Goal: Communication & Community: Answer question/provide support

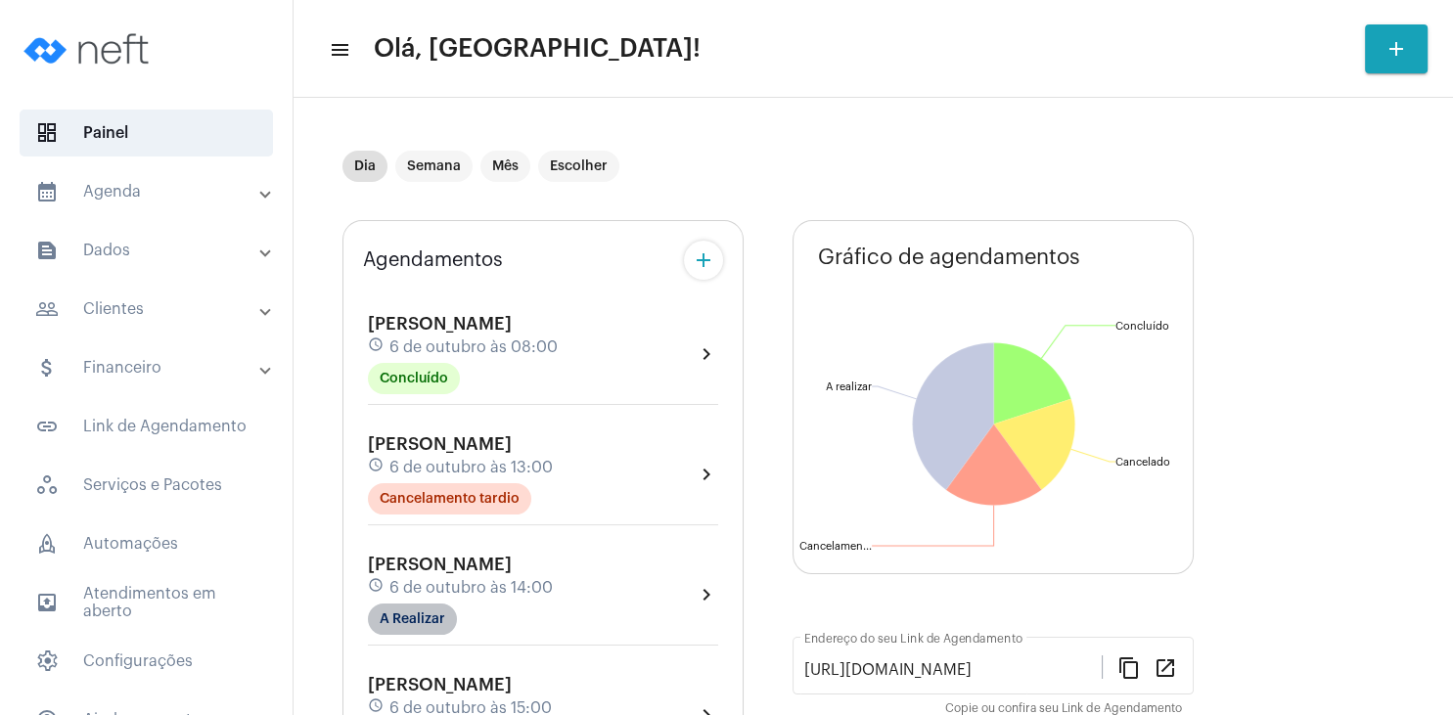
click at [438, 620] on mat-chip "A Realizar" at bounding box center [412, 619] width 89 height 31
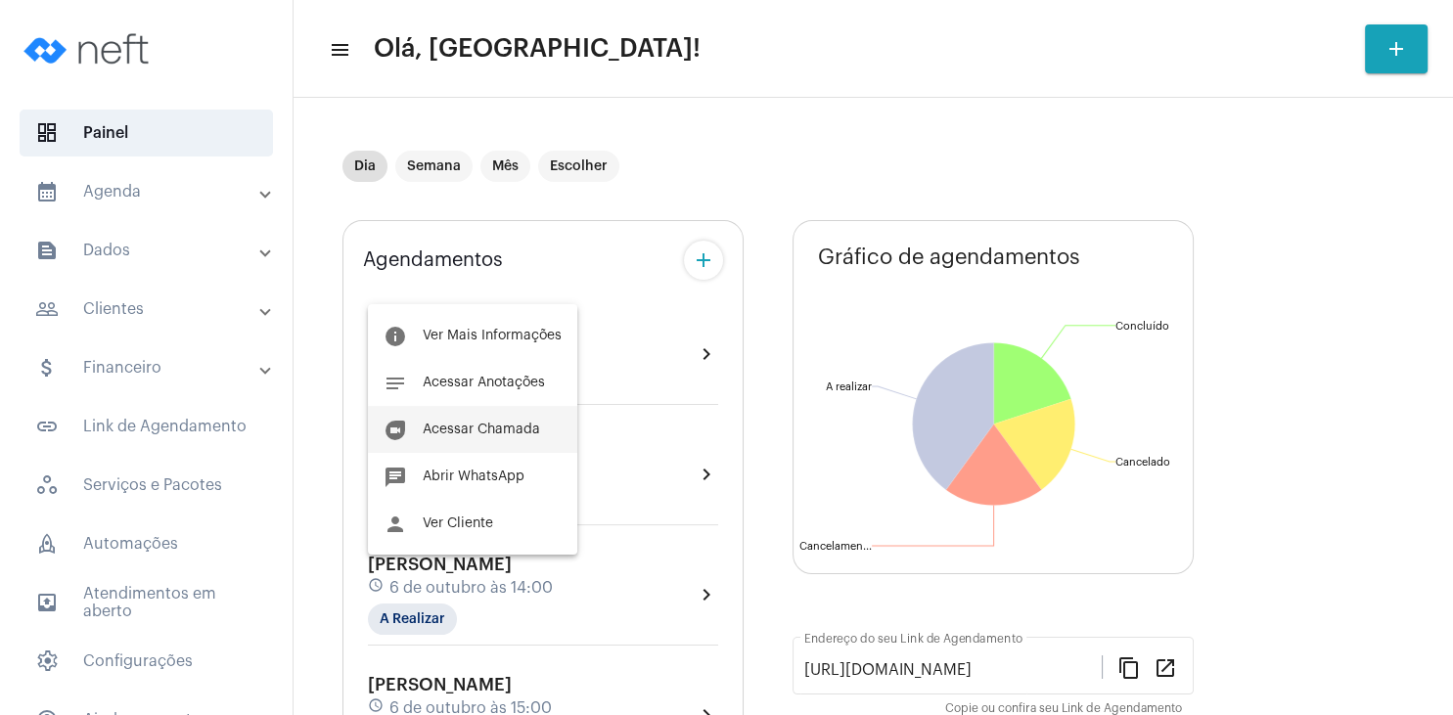
click at [520, 433] on span "Acessar Chamada" at bounding box center [481, 430] width 117 height 14
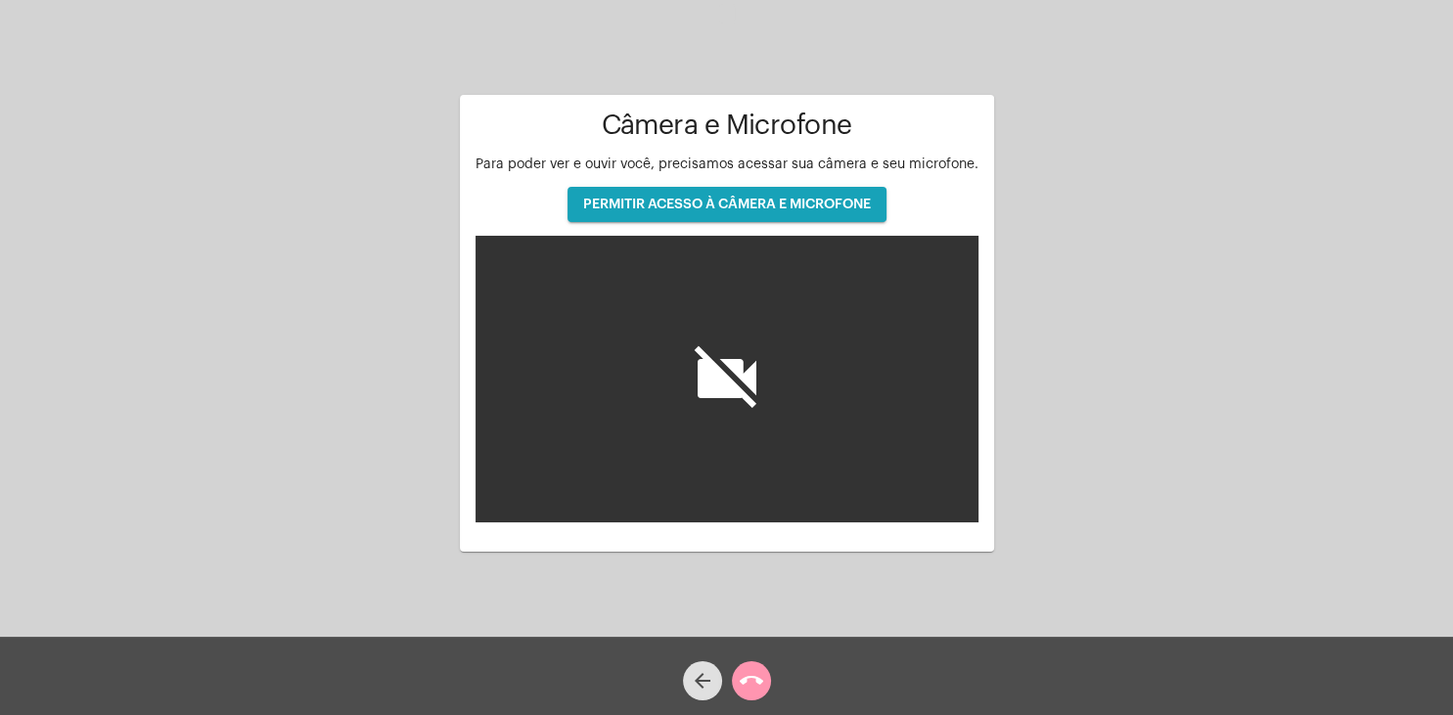
click at [725, 207] on span "PERMITIR ACESSO À CÂMERA E MICROFONE" at bounding box center [727, 205] width 288 height 14
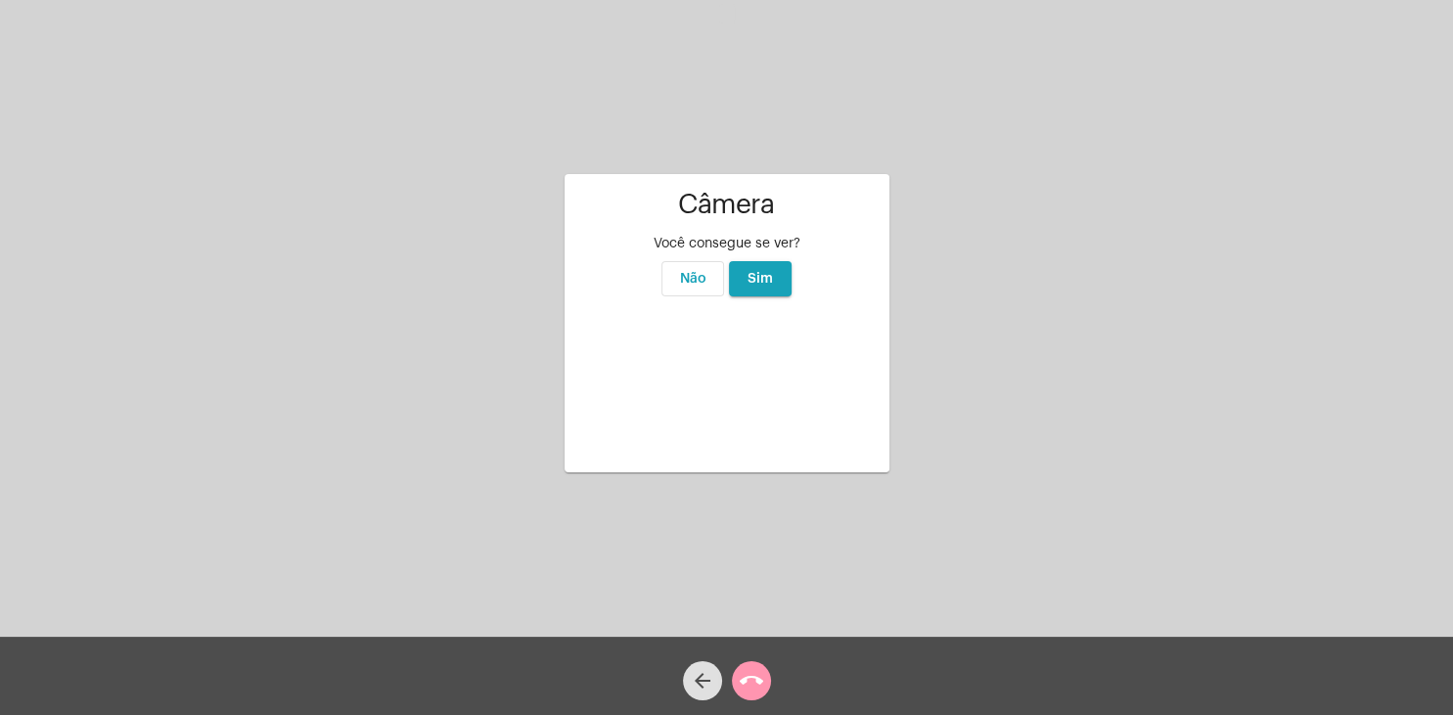
click at [753, 272] on span "Sim" at bounding box center [760, 279] width 25 height 14
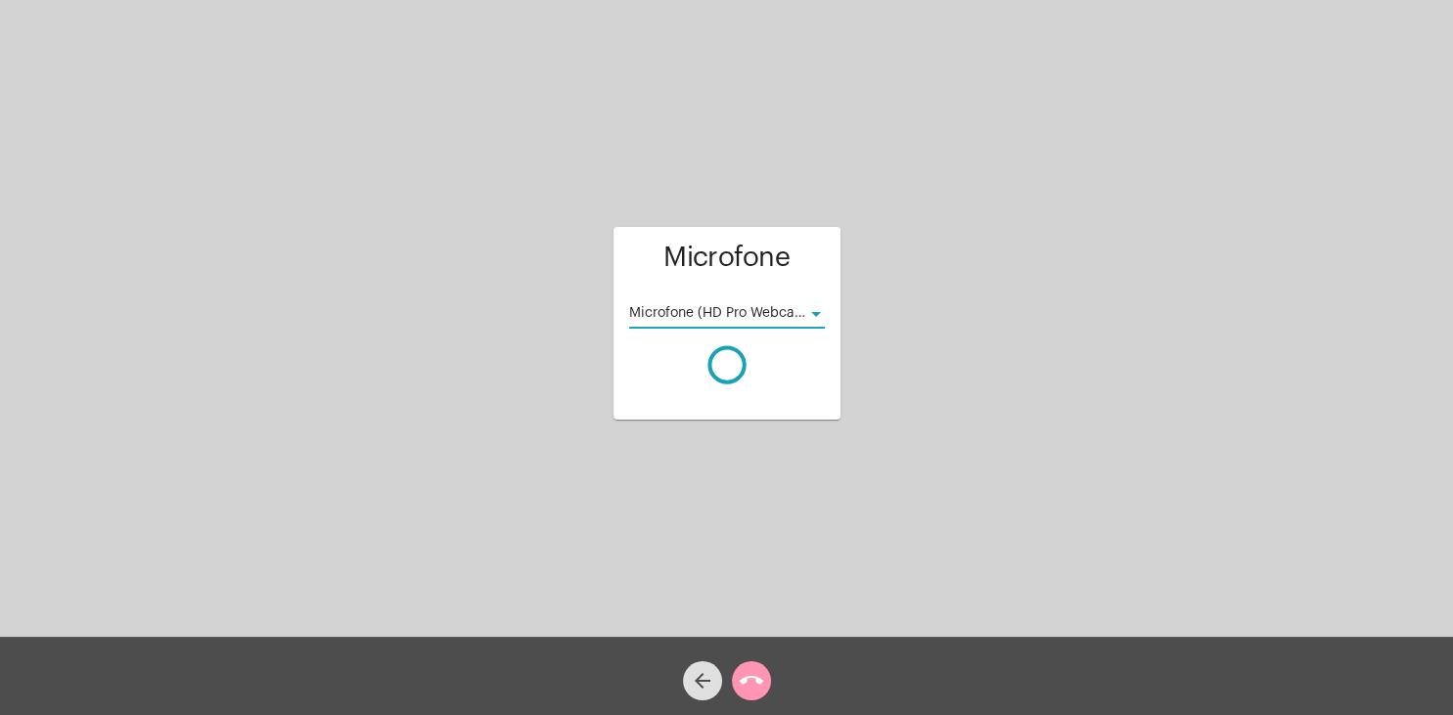
click at [814, 311] on div at bounding box center [816, 314] width 18 height 16
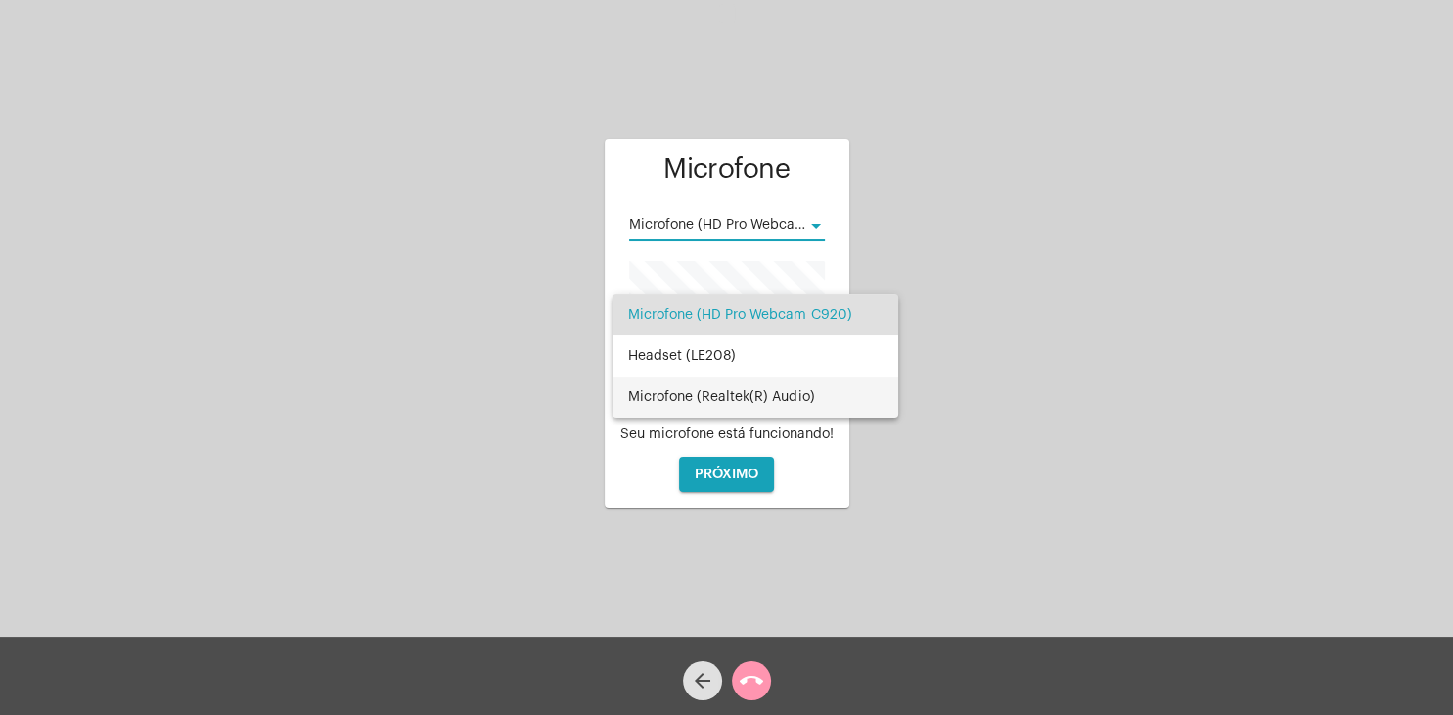
click at [770, 391] on span "Microfone (Realtek(R) Audio)" at bounding box center [755, 397] width 254 height 41
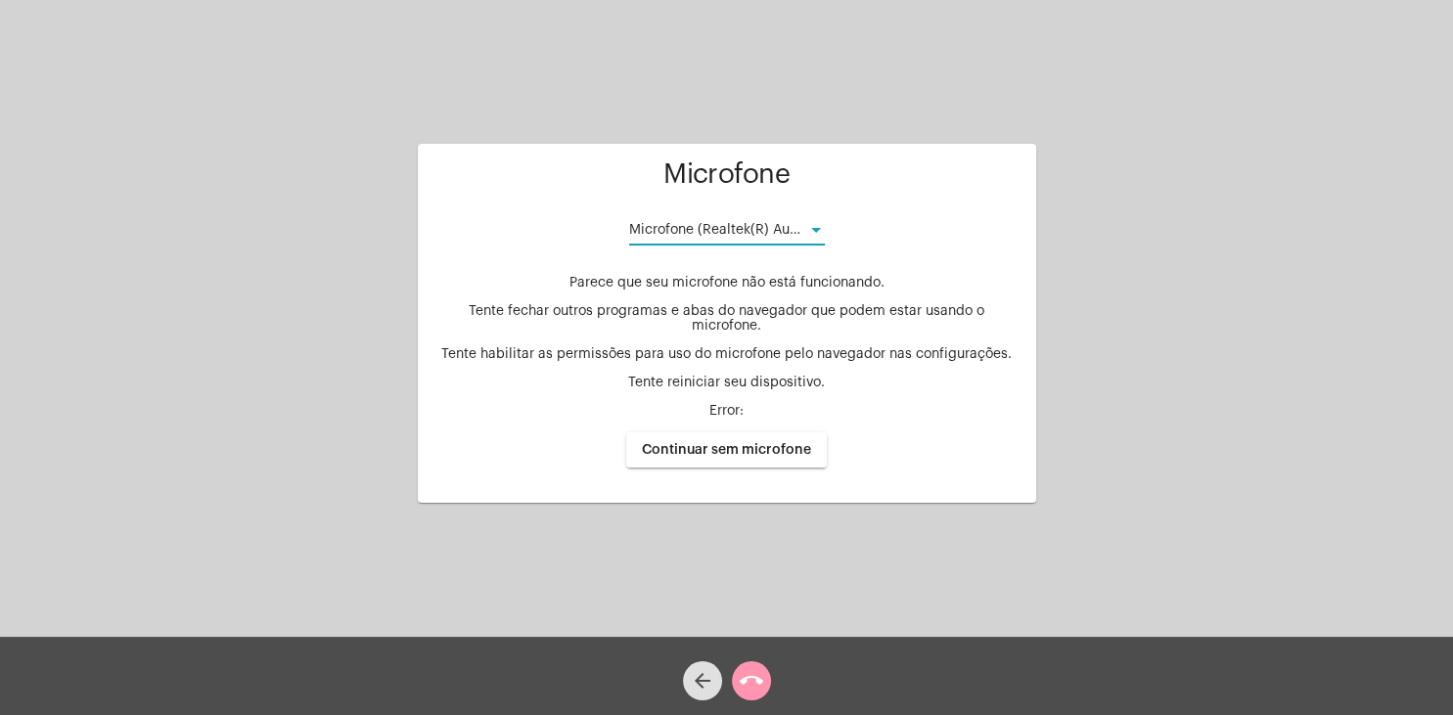
click at [812, 231] on div at bounding box center [816, 231] width 18 height 16
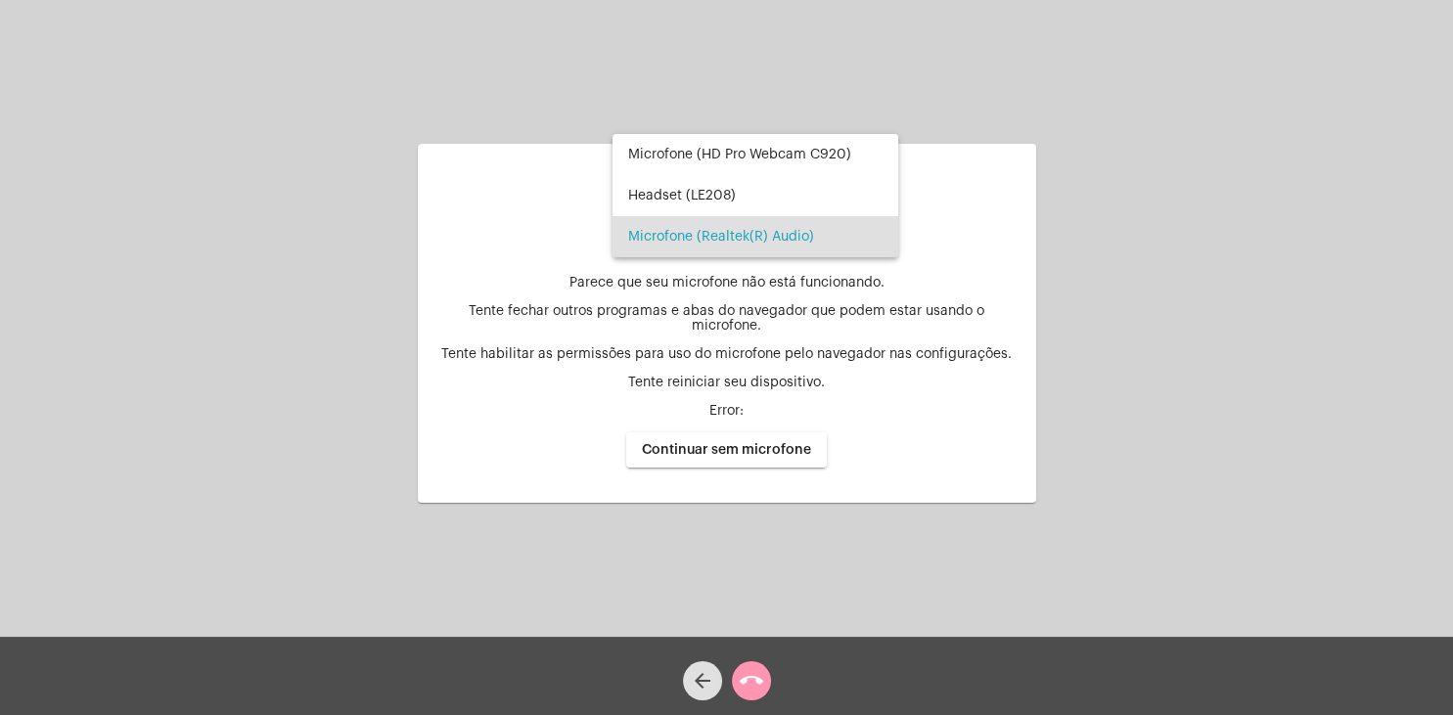
click at [812, 231] on span "Microfone (Realtek(R) Audio)" at bounding box center [755, 236] width 254 height 41
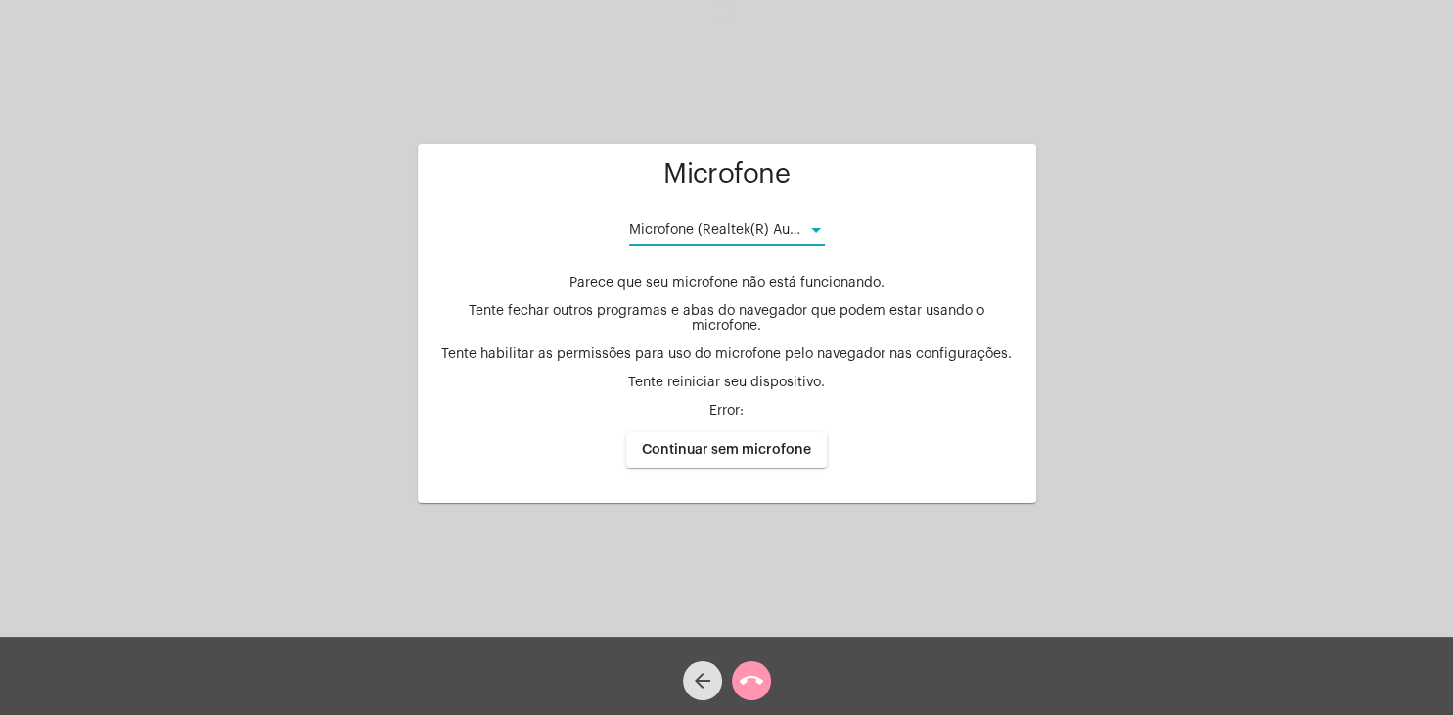
click at [820, 239] on div at bounding box center [816, 231] width 18 height 16
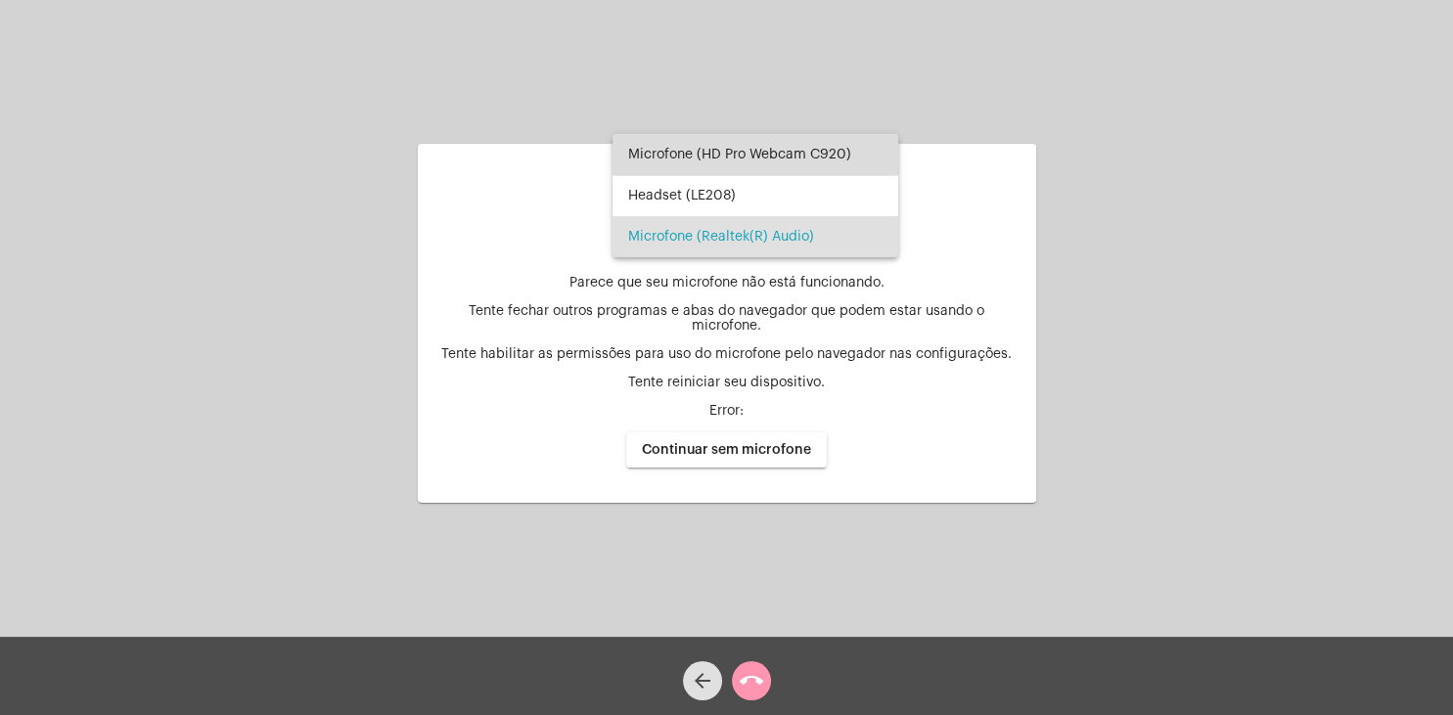
click at [786, 161] on span "Microfone (HD Pro Webcam C920)" at bounding box center [755, 154] width 254 height 41
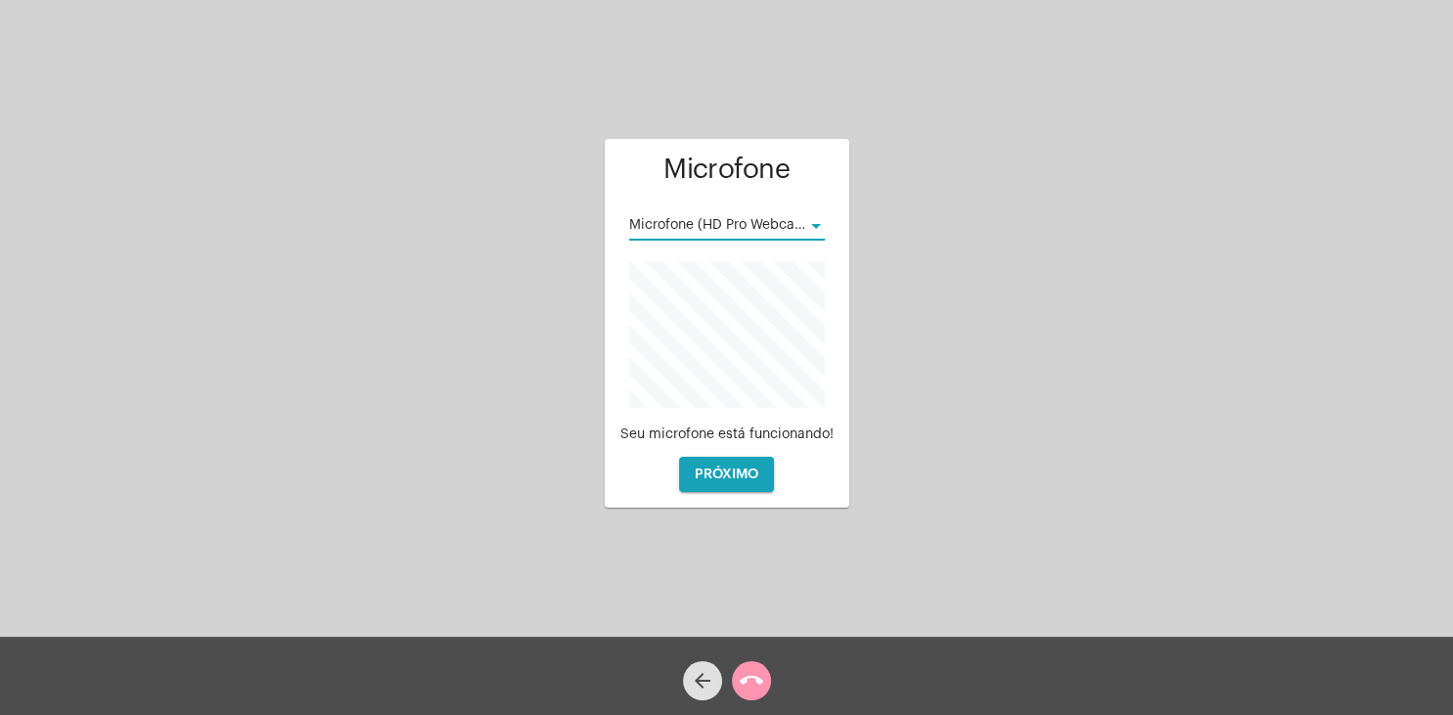
click at [797, 222] on span "Microfone (HD Pro Webcam C920)" at bounding box center [740, 225] width 223 height 14
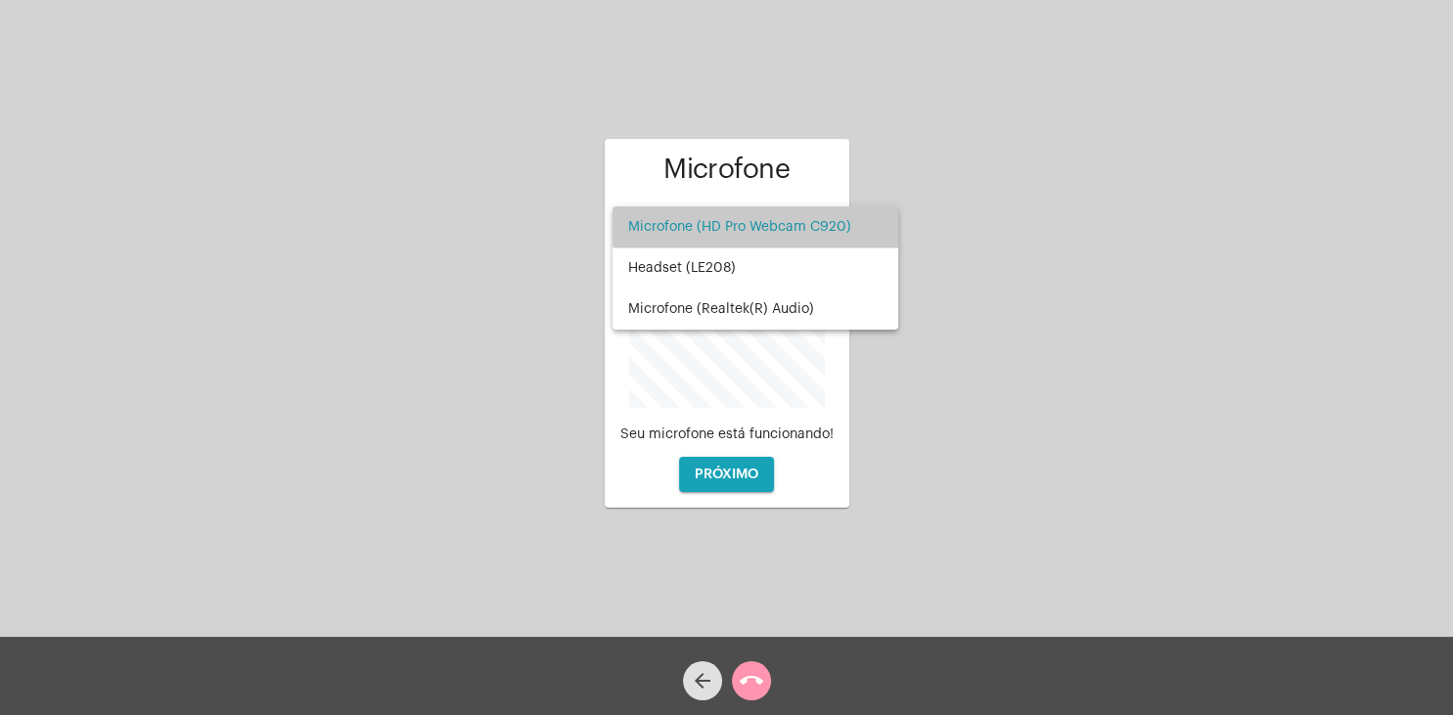
click at [797, 222] on span "Microfone (HD Pro Webcam C920)" at bounding box center [755, 226] width 254 height 41
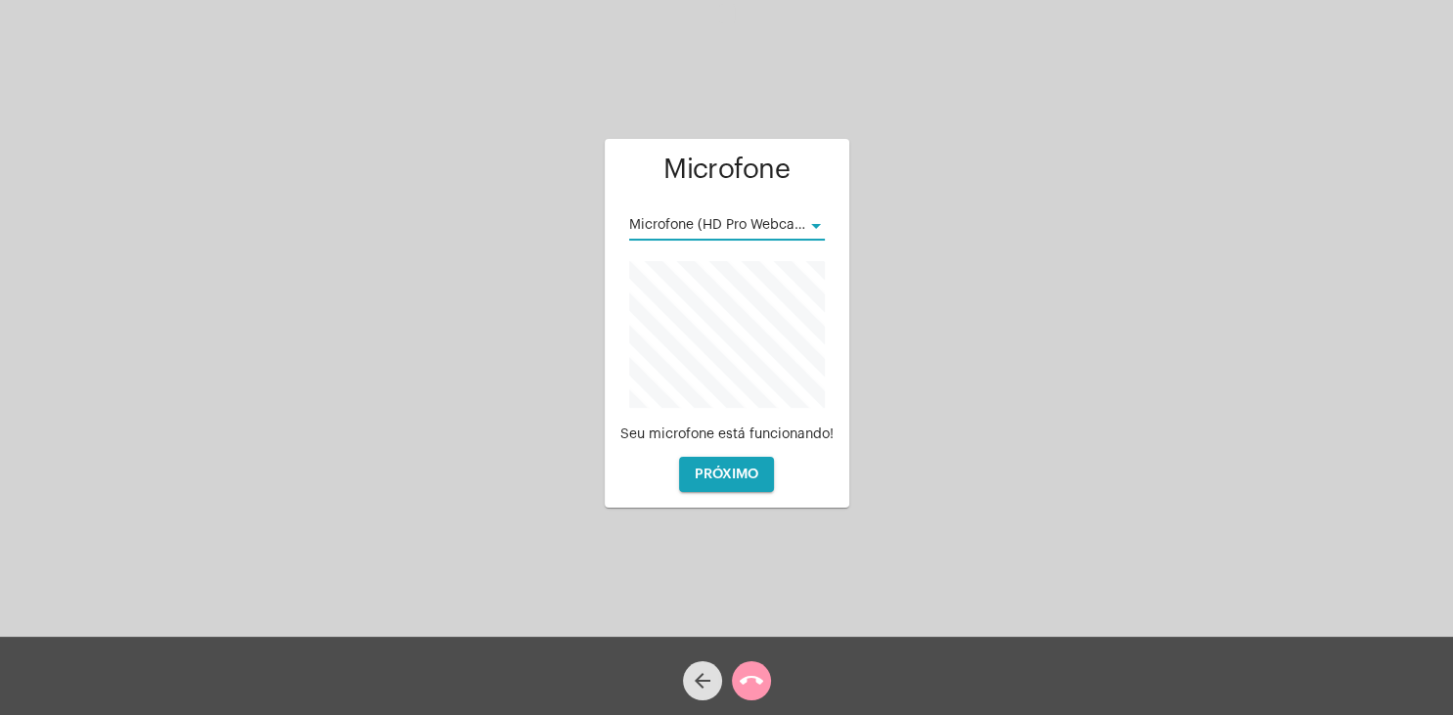
click at [812, 223] on div at bounding box center [816, 226] width 18 height 16
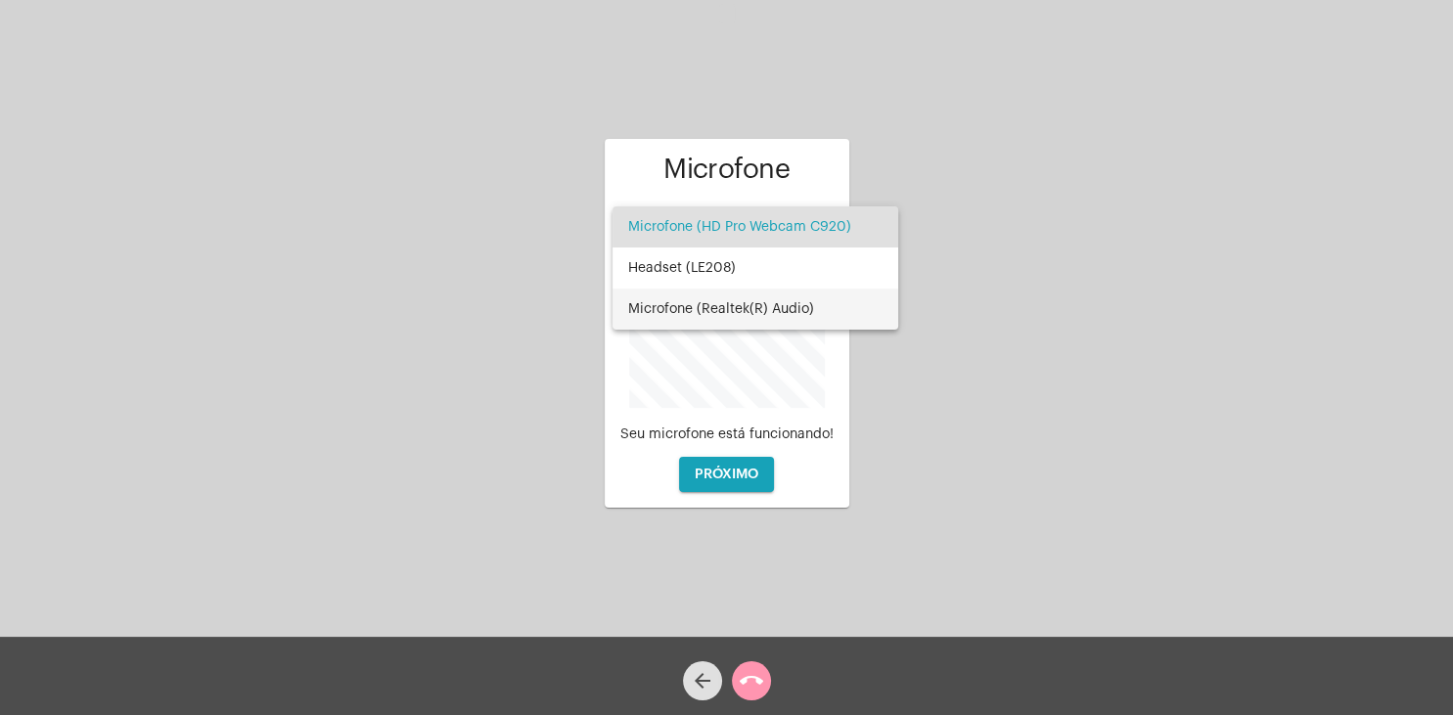
click at [793, 306] on span "Microfone (Realtek(R) Audio)" at bounding box center [755, 309] width 254 height 41
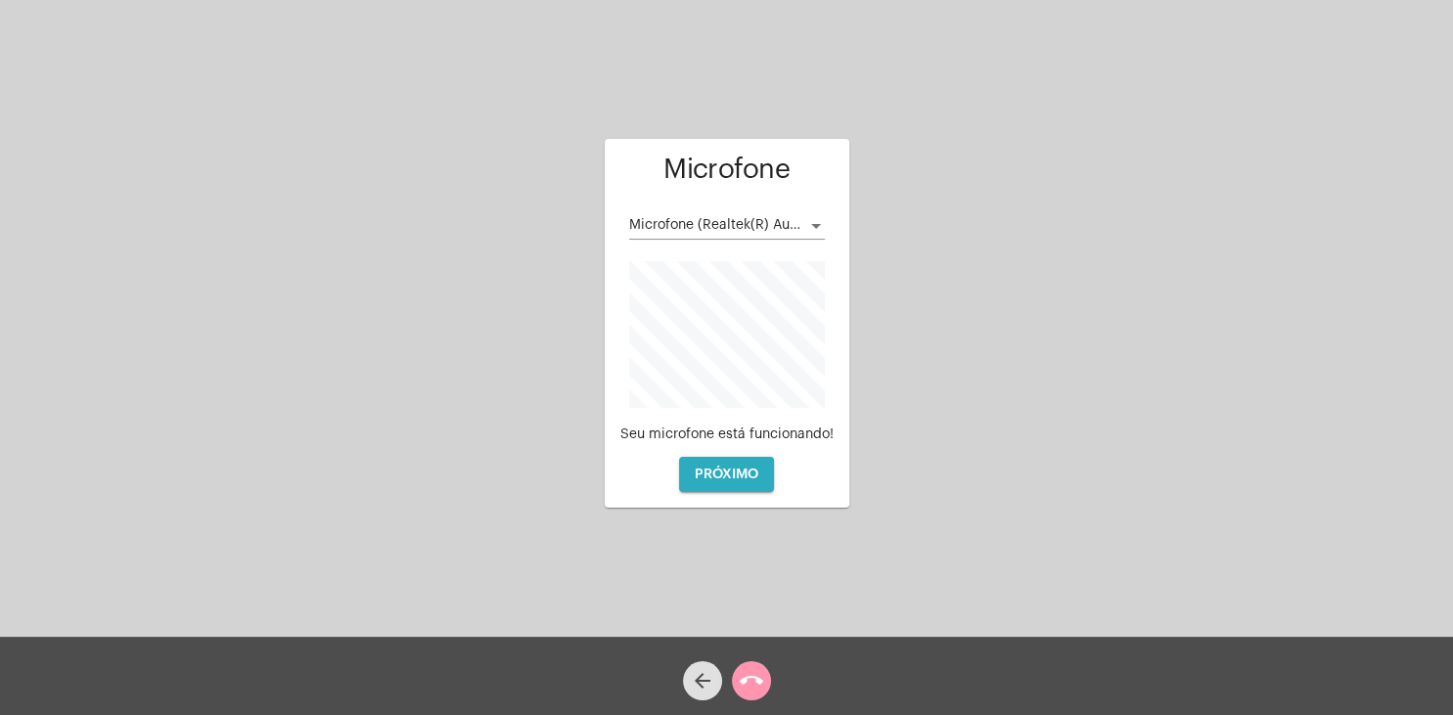
click at [757, 472] on span "PRÓXIMO" at bounding box center [727, 475] width 64 height 14
